Goal: Transaction & Acquisition: Purchase product/service

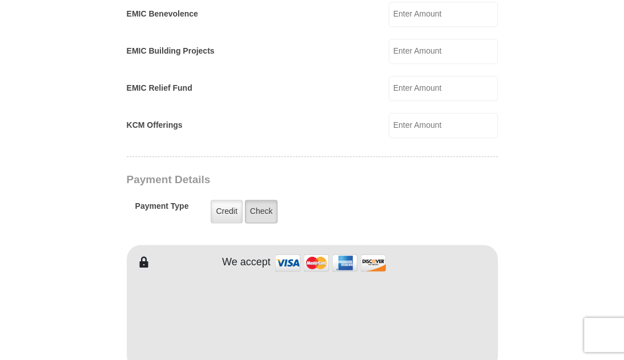
scroll to position [771, 0]
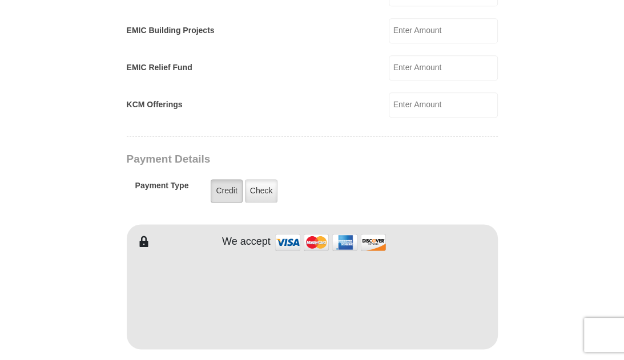
click at [231, 190] on label "Credit" at bounding box center [226, 190] width 31 height 23
click at [0, 0] on input "Credit" at bounding box center [0, 0] width 0 height 0
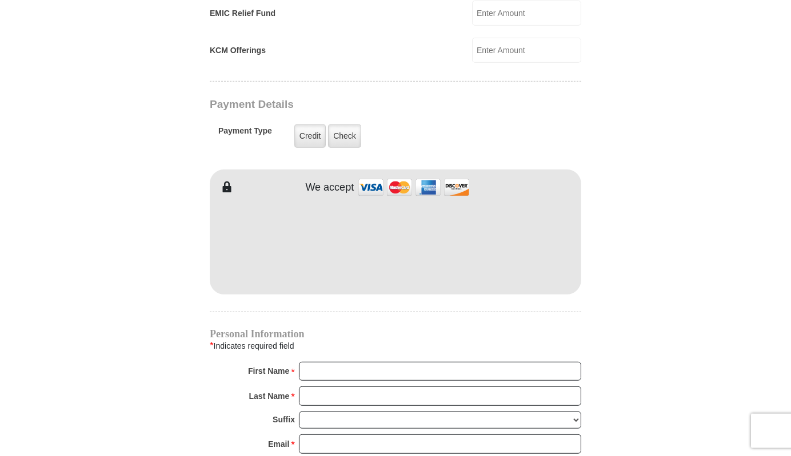
scroll to position [1031, 0]
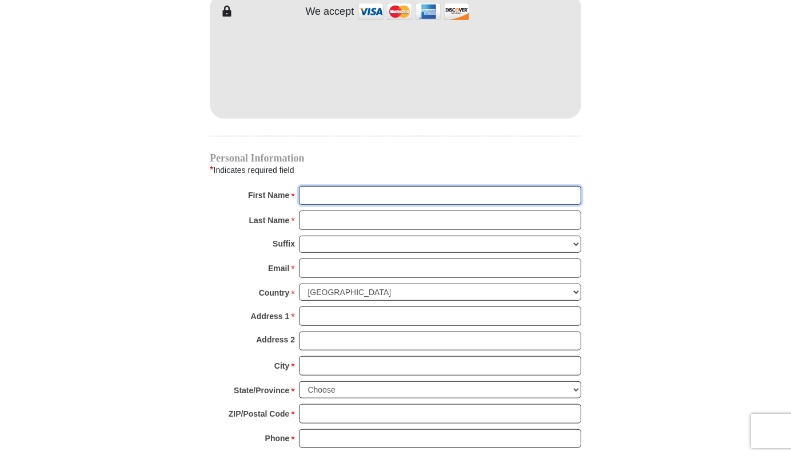
click at [320, 186] on input "First Name *" at bounding box center [440, 195] width 282 height 19
type input "[PERSON_NAME]"
type input "PO Box 184"
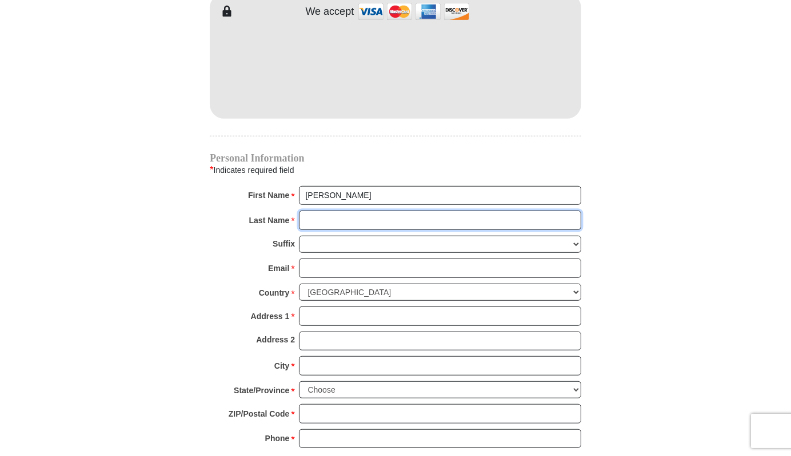
type input "Minor"
type input "PO Box 184"
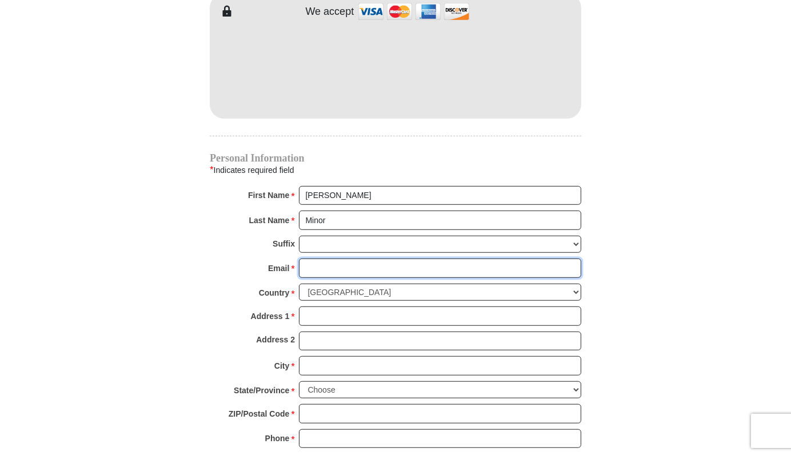
click at [316, 259] on input "Email *" at bounding box center [440, 268] width 282 height 19
type input "[EMAIL_ADDRESS][DOMAIN_NAME]"
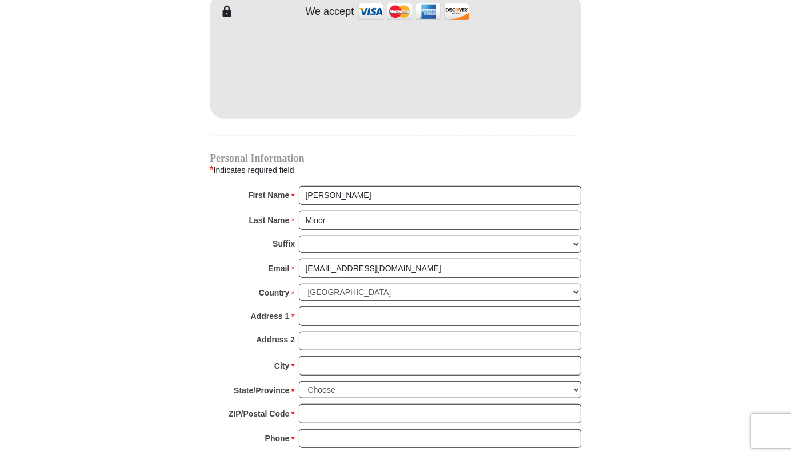
click at [328, 307] on input "Address 1 *" at bounding box center [440, 316] width 282 height 19
type input "PO Box 1844"
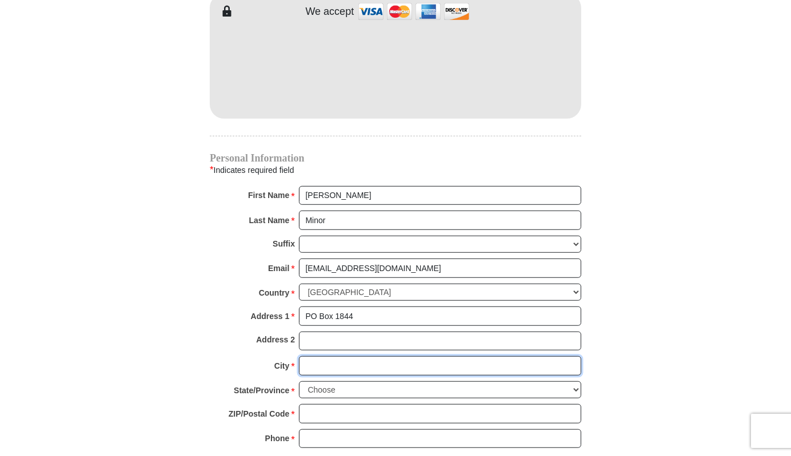
type input "Tappahannock"
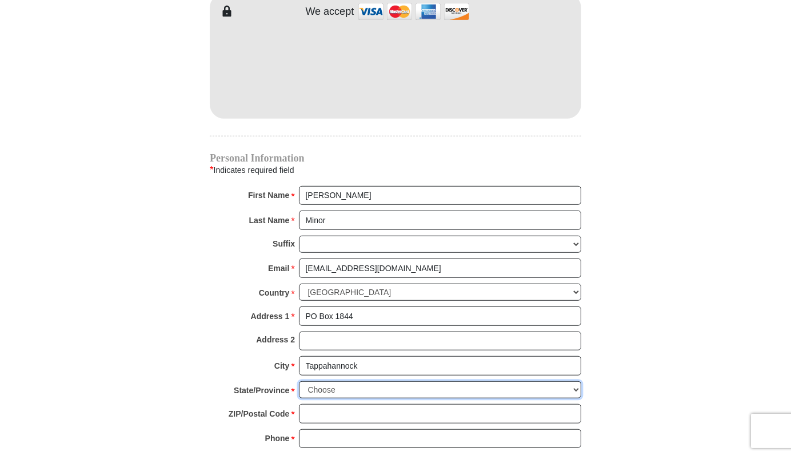
select select "VA"
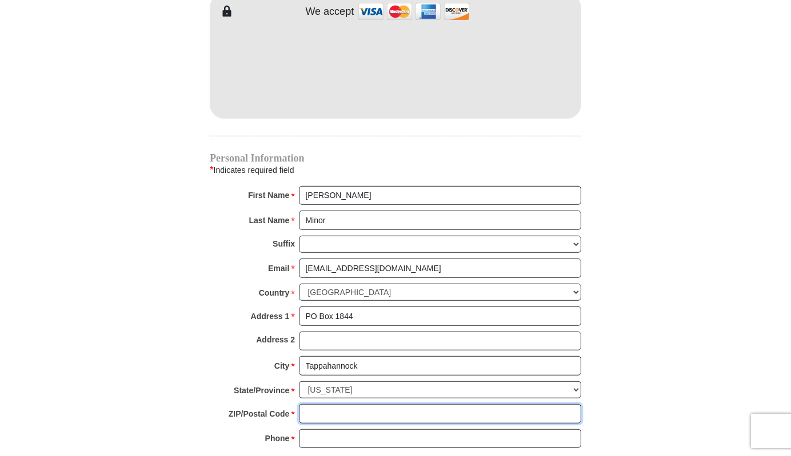
type input "22560-1844"
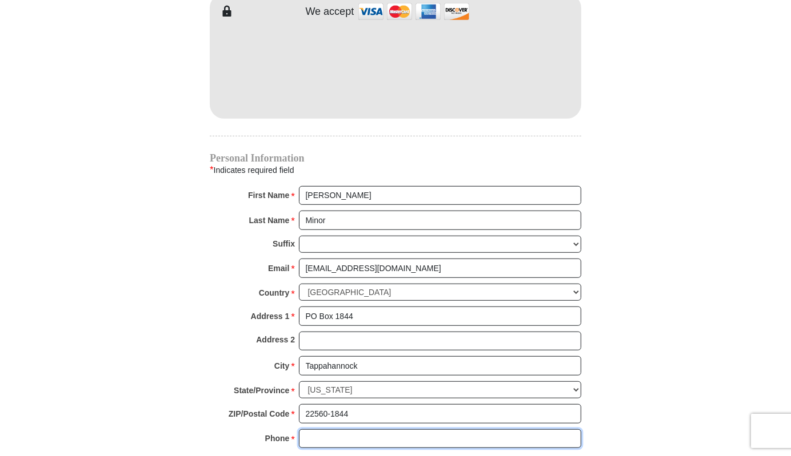
type input "8044454583"
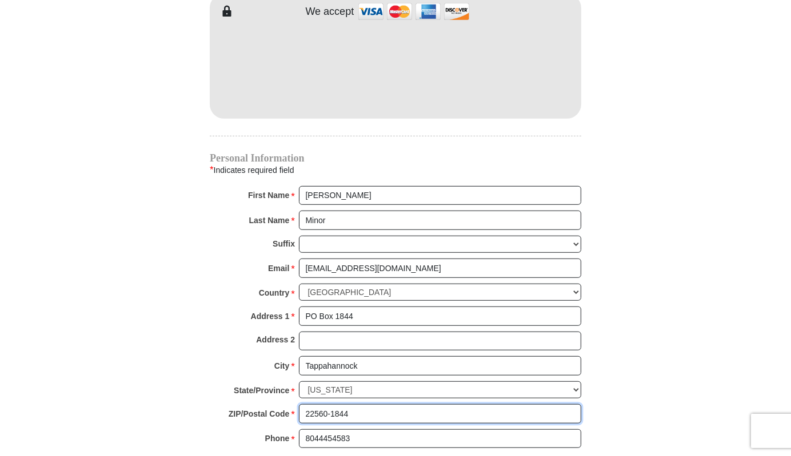
drag, startPoint x: 329, startPoint y: 396, endPoint x: 364, endPoint y: 397, distance: 34.8
click at [364, 360] on input "22560-1844" at bounding box center [440, 413] width 282 height 19
type input "22560"
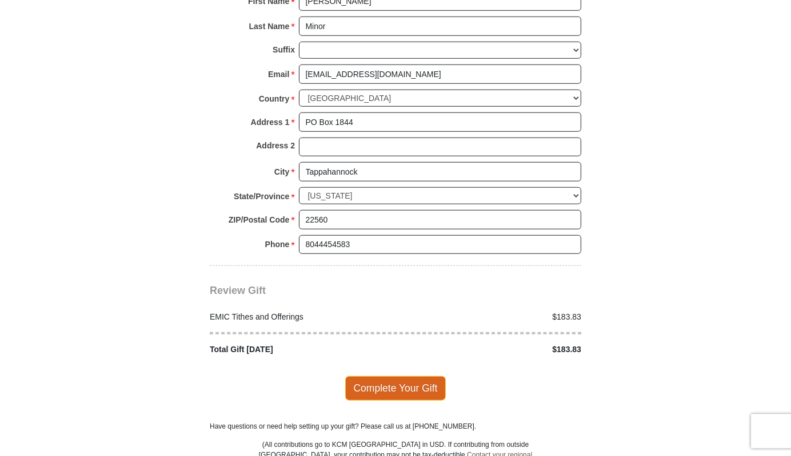
scroll to position [1240, 0]
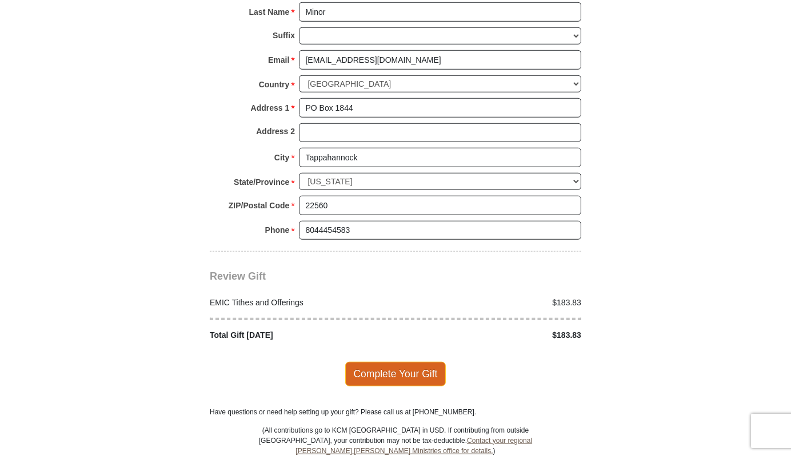
click at [400, 360] on span "Complete Your Gift" at bounding box center [395, 374] width 101 height 24
